Goal: Navigation & Orientation: Find specific page/section

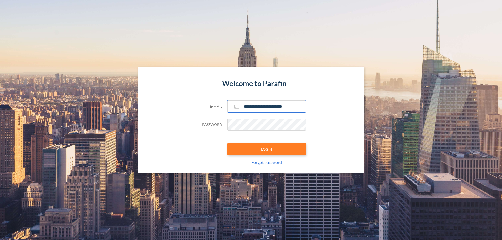
type input "**********"
click at [267, 149] on button "LOGIN" at bounding box center [267, 149] width 79 height 12
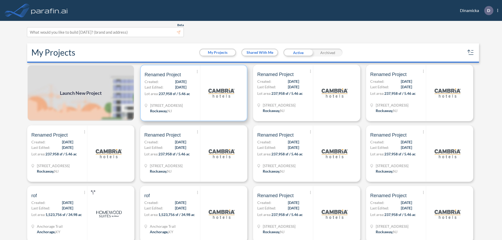
scroll to position [1, 0]
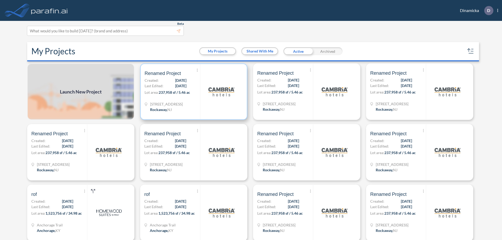
click at [193, 92] on p "Lot area: 237,958 sf / 5.46 ac" at bounding box center [172, 94] width 55 height 8
